Goal: Contribute content

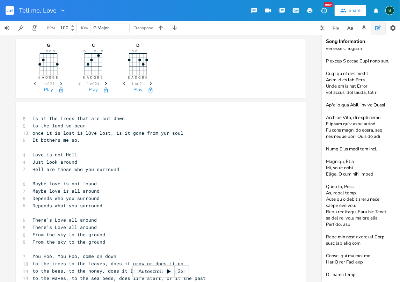
scroll to position [1139, 0]
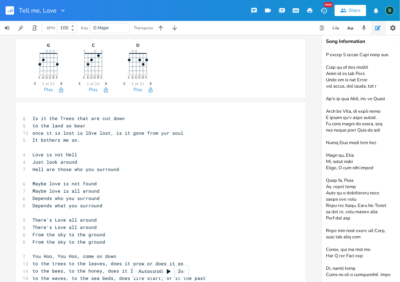
click at [382, 274] on textarea at bounding box center [392, 166] width 140 height 234
click at [390, 276] on textarea at bounding box center [392, 166] width 140 height 234
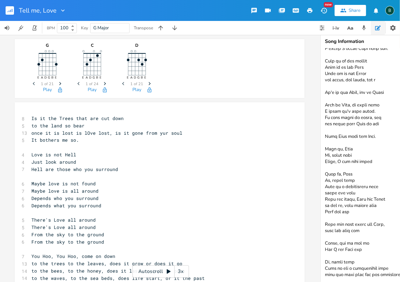
scroll to position [0, 3]
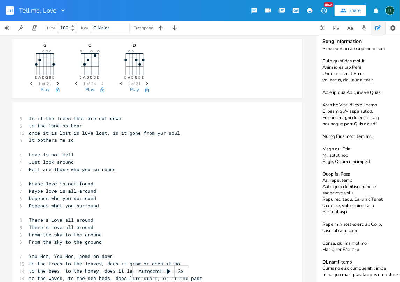
click at [354, 275] on textarea at bounding box center [388, 166] width 140 height 234
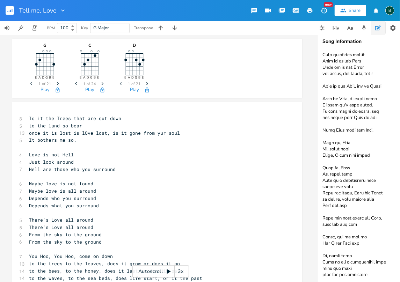
scroll to position [1156, 0]
click at [369, 271] on textarea at bounding box center [388, 166] width 140 height 234
drag, startPoint x: 362, startPoint y: 238, endPoint x: 324, endPoint y: 232, distance: 37.8
click at [324, 232] on textarea at bounding box center [388, 166] width 140 height 234
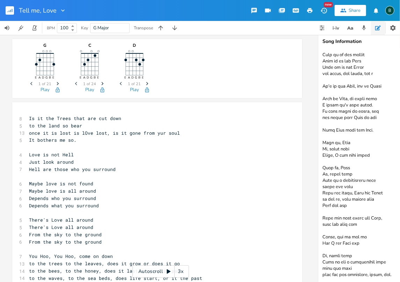
click at [356, 217] on textarea at bounding box center [388, 166] width 140 height 234
drag, startPoint x: 361, startPoint y: 239, endPoint x: 322, endPoint y: 212, distance: 47.1
click at [322, 212] on textarea at bounding box center [388, 166] width 140 height 234
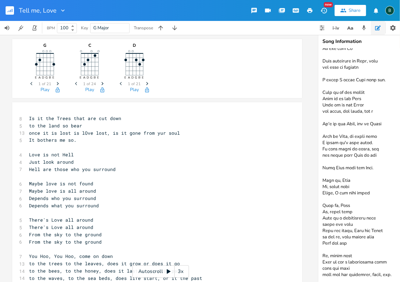
scroll to position [1124, 0]
click at [391, 267] on textarea at bounding box center [388, 166] width 140 height 234
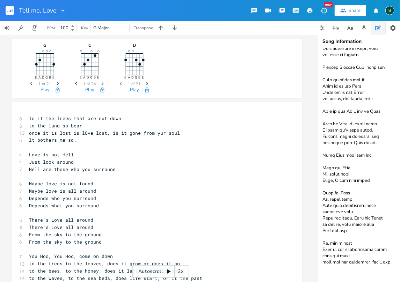
scroll to position [1137, 0]
drag, startPoint x: 325, startPoint y: 265, endPoint x: 318, endPoint y: 265, distance: 7.0
click at [318, 265] on textarea at bounding box center [388, 166] width 140 height 234
paste textarea "When you find those who Love, than you will too Hello, how do you do Now I can …"
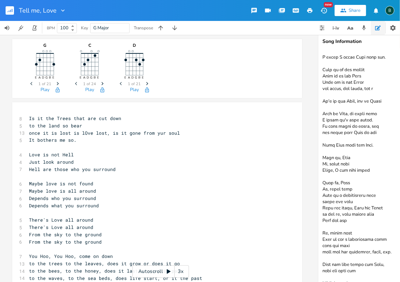
scroll to position [1158, 0]
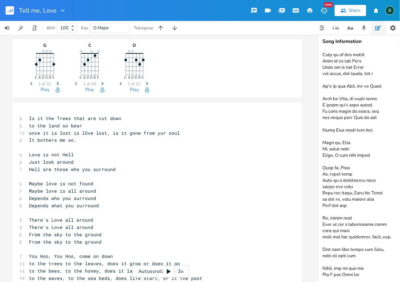
click at [322, 261] on textarea at bounding box center [388, 166] width 140 height 234
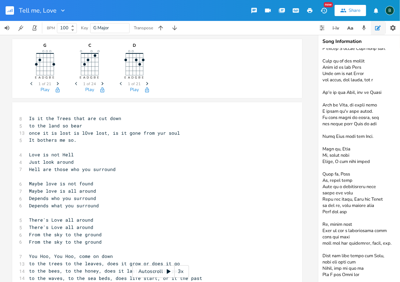
scroll to position [1156, 0]
click at [390, 233] on textarea at bounding box center [388, 166] width 140 height 234
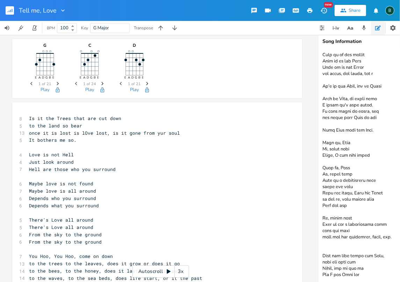
scroll to position [1158, 0]
click at [341, 237] on textarea at bounding box center [388, 166] width 140 height 234
click at [333, 267] on textarea at bounding box center [388, 166] width 140 height 234
type textarea "There's Tell me, is it the light up above? Where does Love of country go when i…"
